Goal: Information Seeking & Learning: Learn about a topic

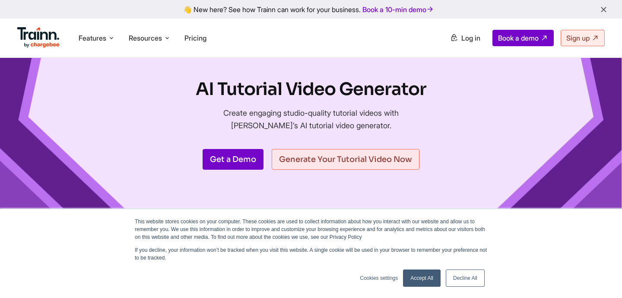
scroll to position [25, 0]
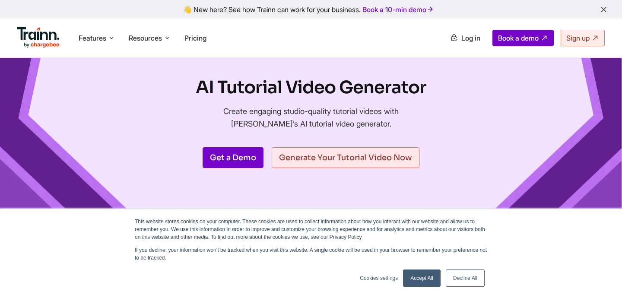
click at [420, 270] on link "Accept All" at bounding box center [422, 277] width 38 height 17
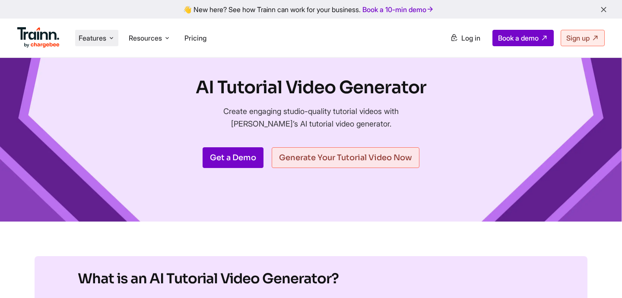
click at [102, 38] on span "Features" at bounding box center [93, 37] width 28 height 9
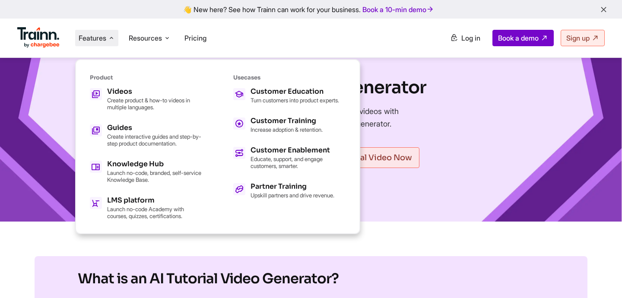
click at [145, 51] on div "Features Product Videos Create product & how-to videos in multiple languages. G…" at bounding box center [311, 38] width 622 height 38
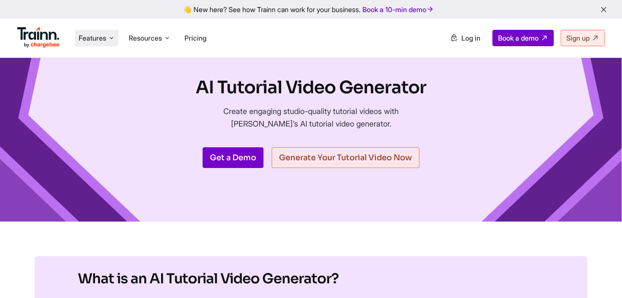
click at [92, 32] on li "Features Product Videos Create product & how-to videos in multiple languages. G…" at bounding box center [96, 38] width 43 height 16
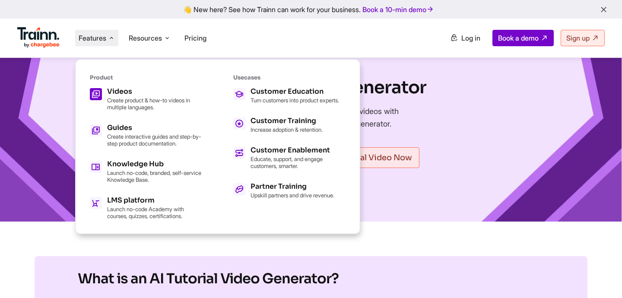
click at [119, 95] on div "Videos Create product & how-to videos in multiple languages." at bounding box center [154, 99] width 95 height 22
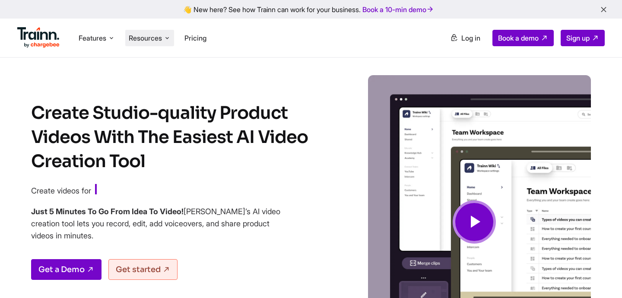
click at [140, 39] on span "Resources" at bounding box center [145, 37] width 33 height 9
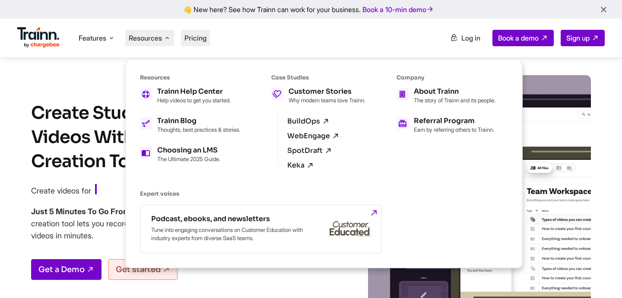
click at [206, 38] on span "Pricing" at bounding box center [195, 38] width 22 height 9
